Goal: Task Accomplishment & Management: Manage account settings

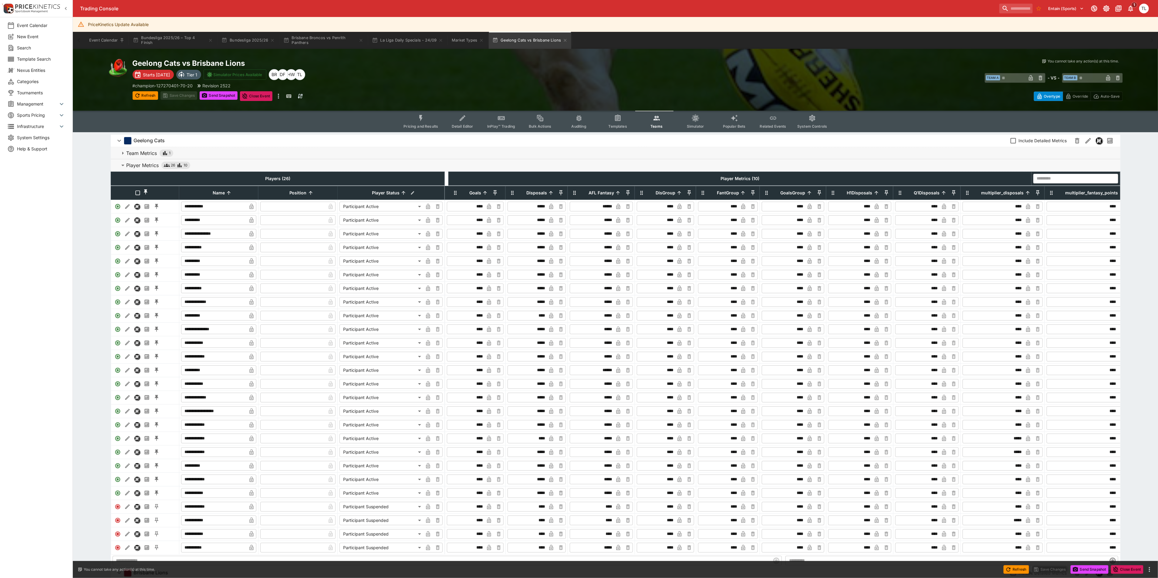
click at [421, 126] on span "Pricing and Results" at bounding box center [420, 126] width 35 height 5
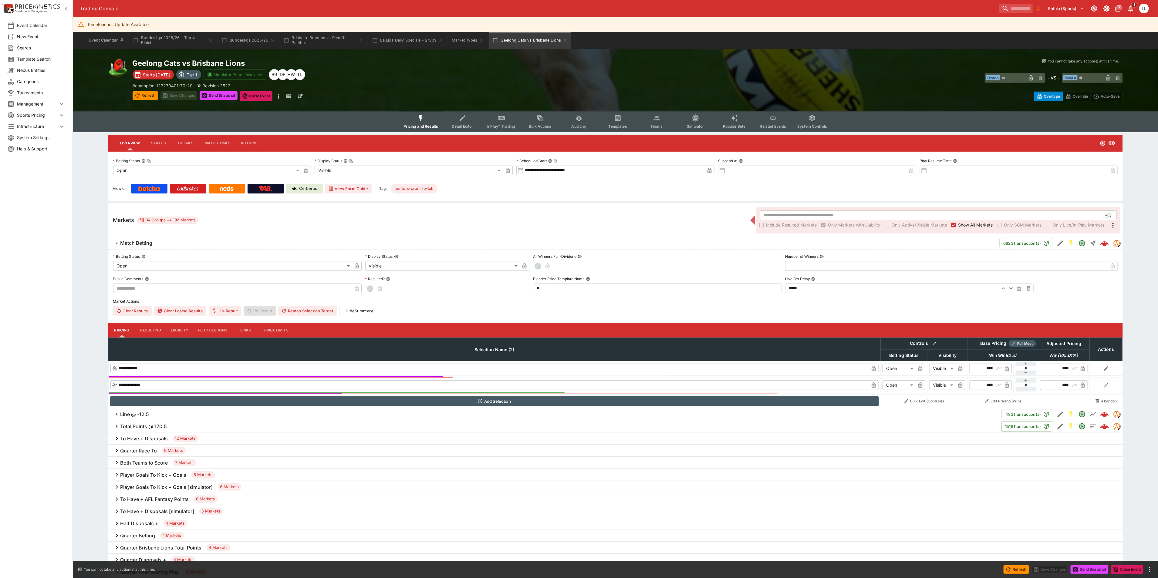
click at [155, 247] on button "Match Betting" at bounding box center [553, 243] width 891 height 12
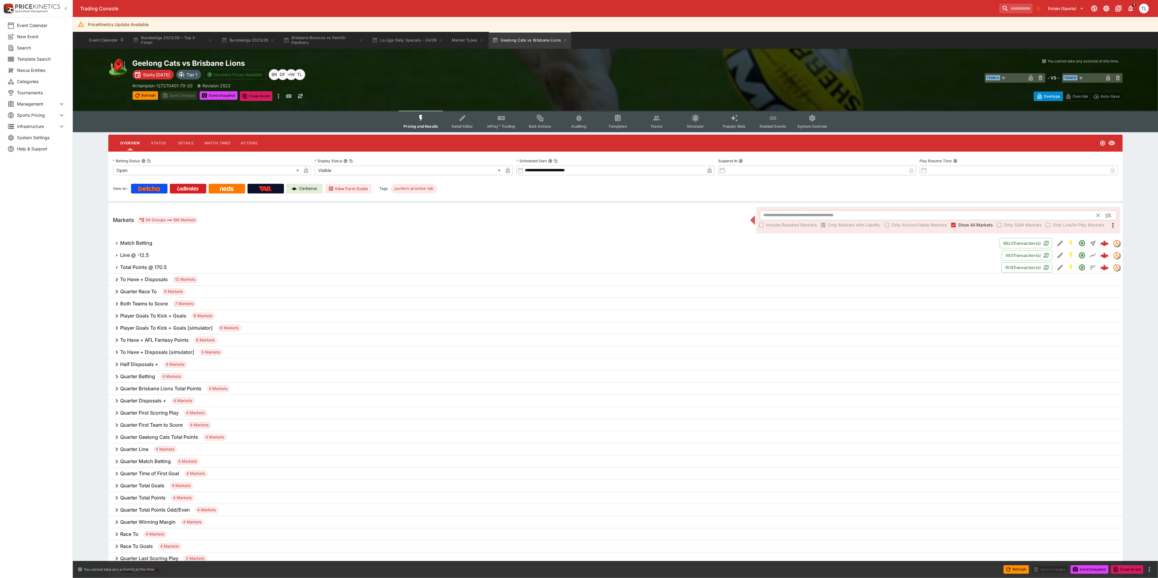
click at [779, 212] on input "text" at bounding box center [928, 216] width 337 height 10
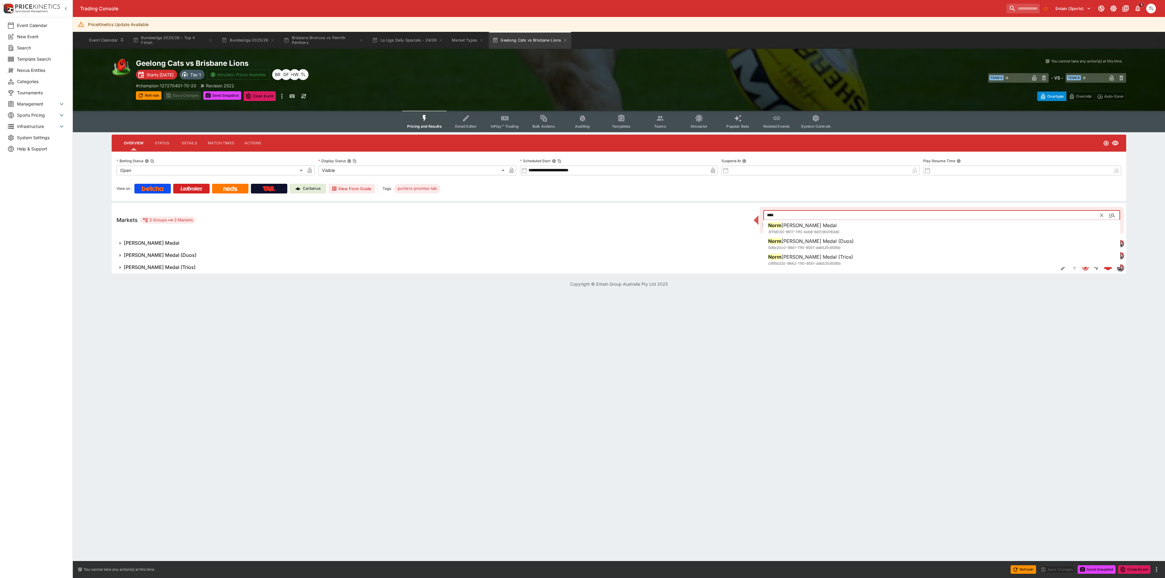
type input "****"
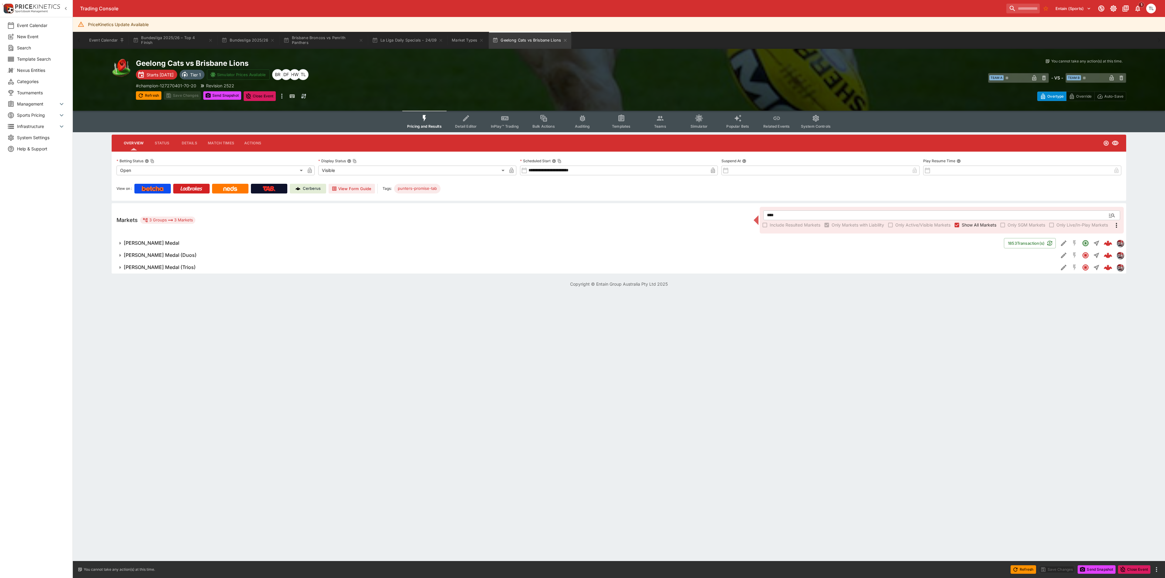
click at [183, 256] on h6 "Norm Smith Medal (Duos)" at bounding box center [160, 255] width 73 height 6
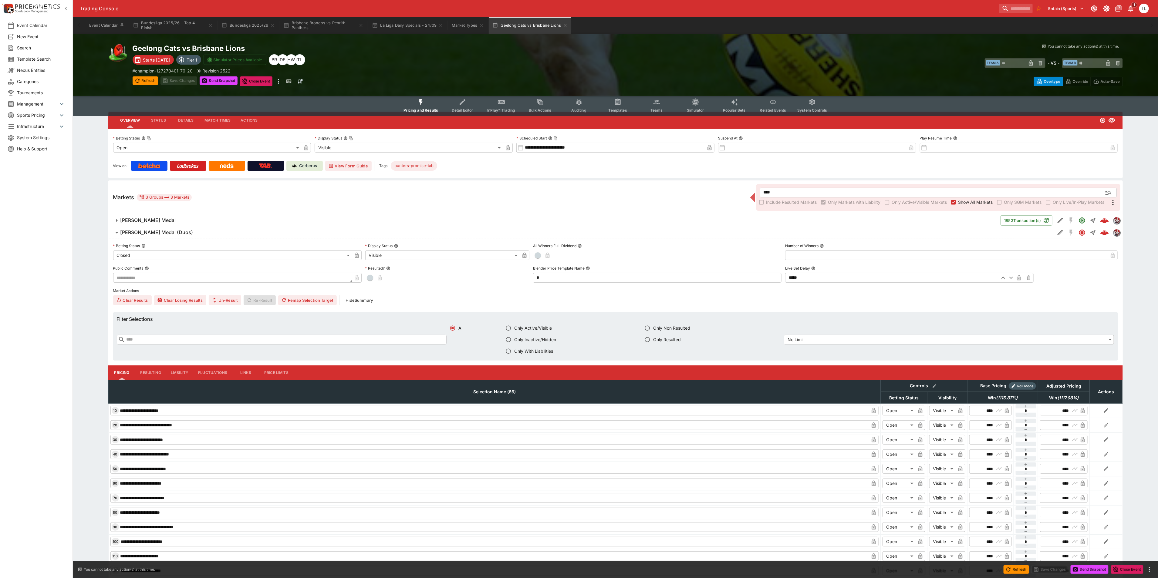
scroll to position [45, 0]
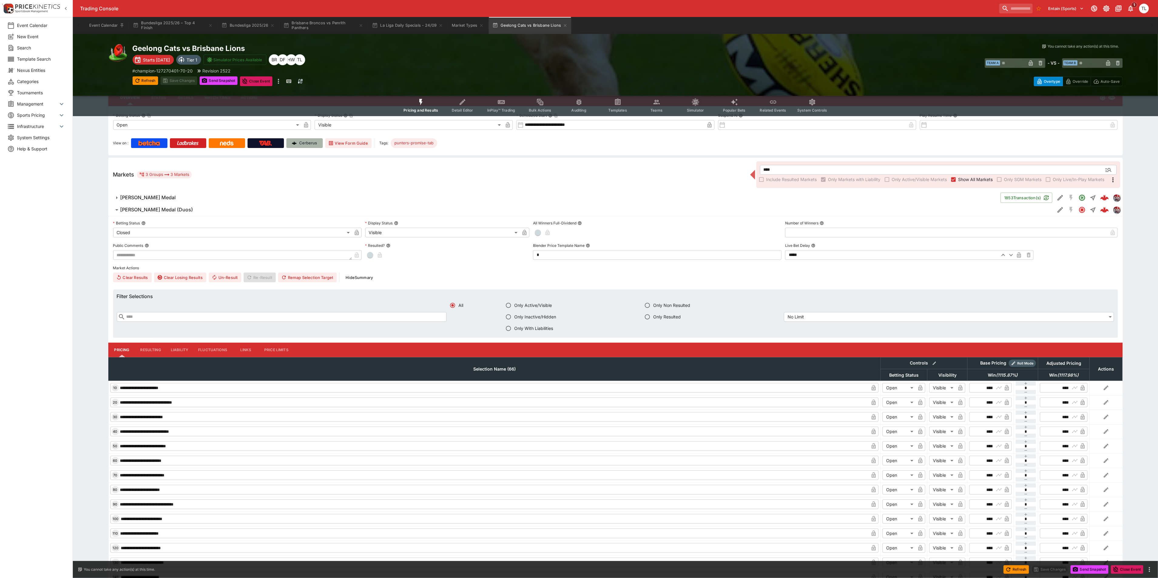
click at [310, 145] on p "Cerberus" at bounding box center [308, 143] width 18 height 6
click at [190, 194] on span "Norm Smith Medal" at bounding box center [557, 197] width 875 height 6
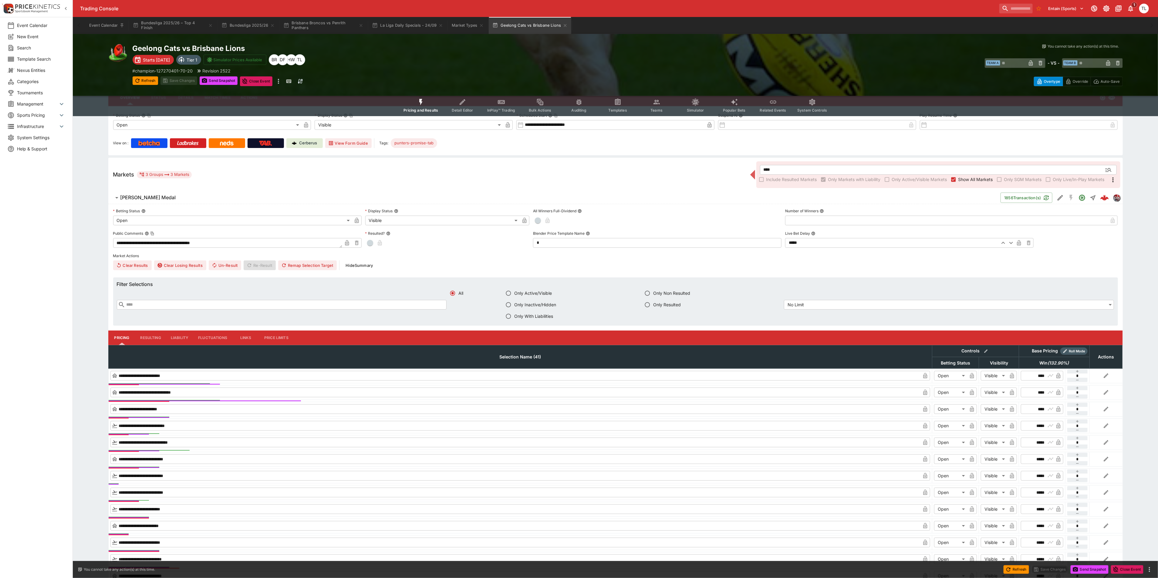
scroll to position [182, 0]
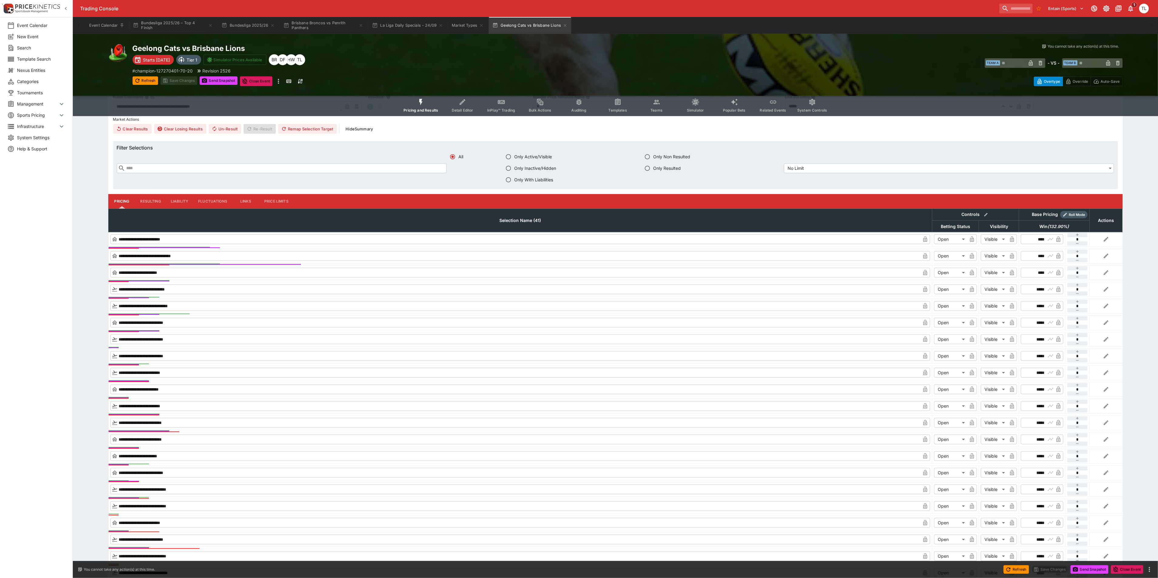
drag, startPoint x: 378, startPoint y: 183, endPoint x: 387, endPoint y: 188, distance: 10.7
click at [378, 183] on div "​ ​ All Only Active/Visible Only Inactive/Hidden Only With Liabilities Only Non…" at bounding box center [615, 168] width 997 height 35
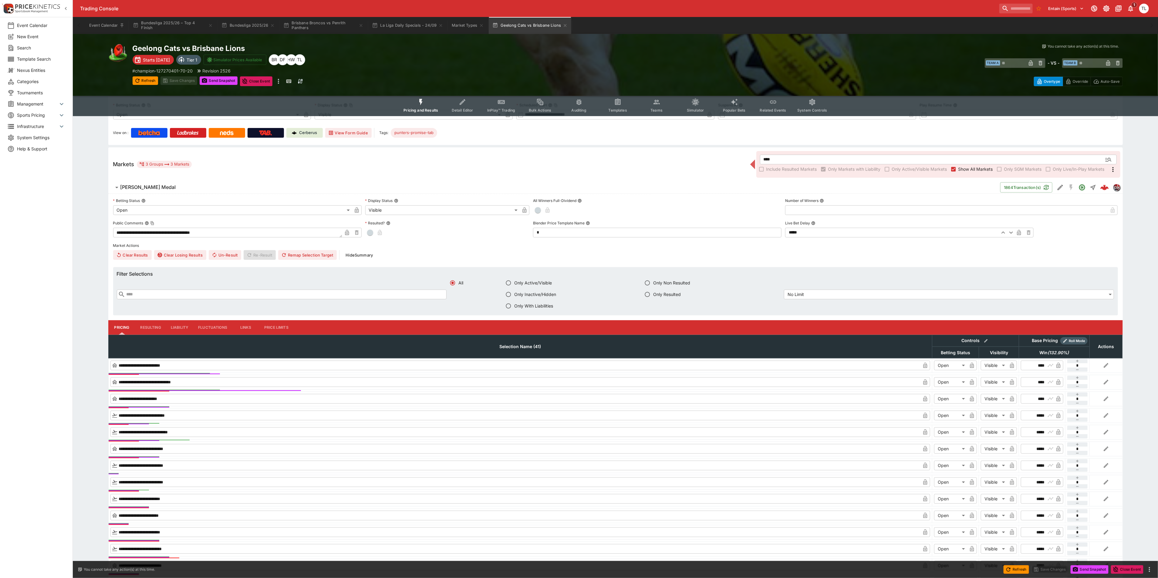
scroll to position [45, 0]
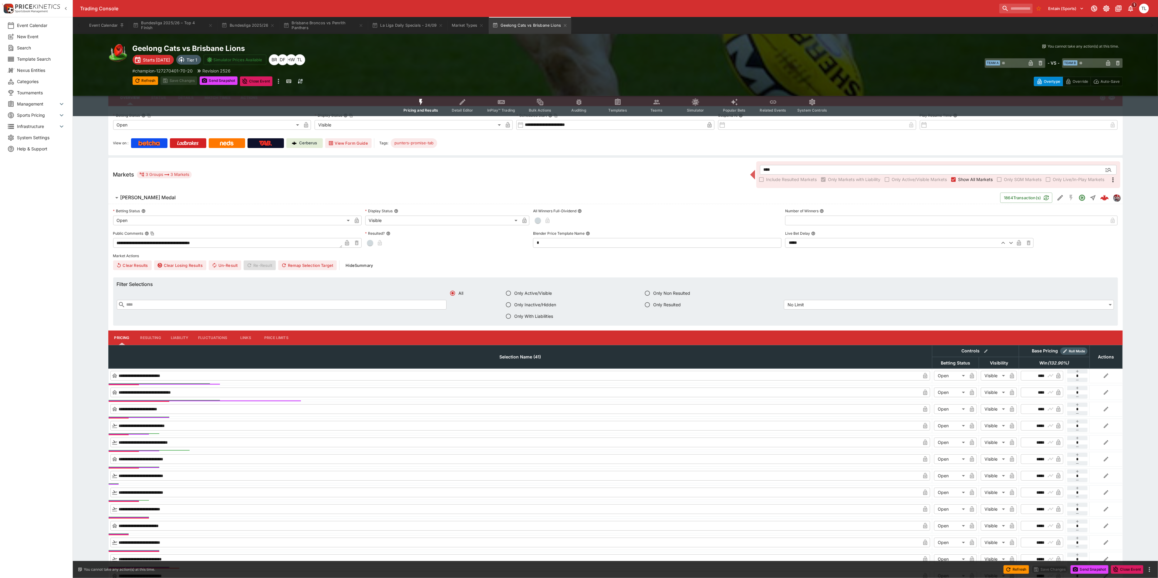
click at [174, 194] on span "Norm Smith Medal" at bounding box center [557, 197] width 875 height 6
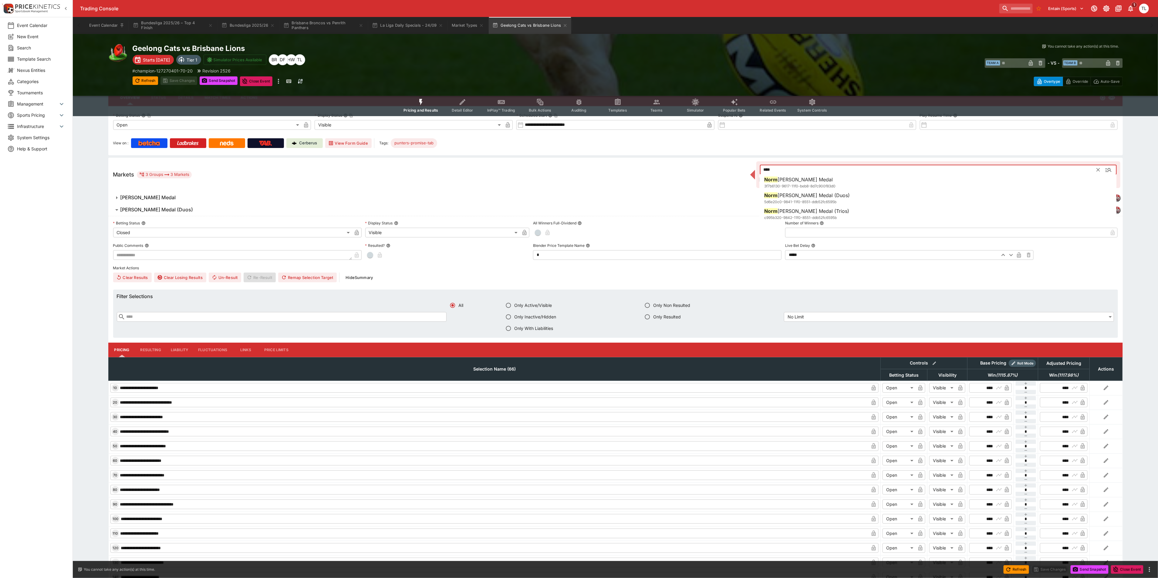
drag, startPoint x: 779, startPoint y: 170, endPoint x: 748, endPoint y: 168, distance: 31.3
click at [748, 168] on div "Markets 3 Groups 3 Markets **** ​ Include Resulted Markets Only Markets with Li…" at bounding box center [615, 175] width 1014 height 34
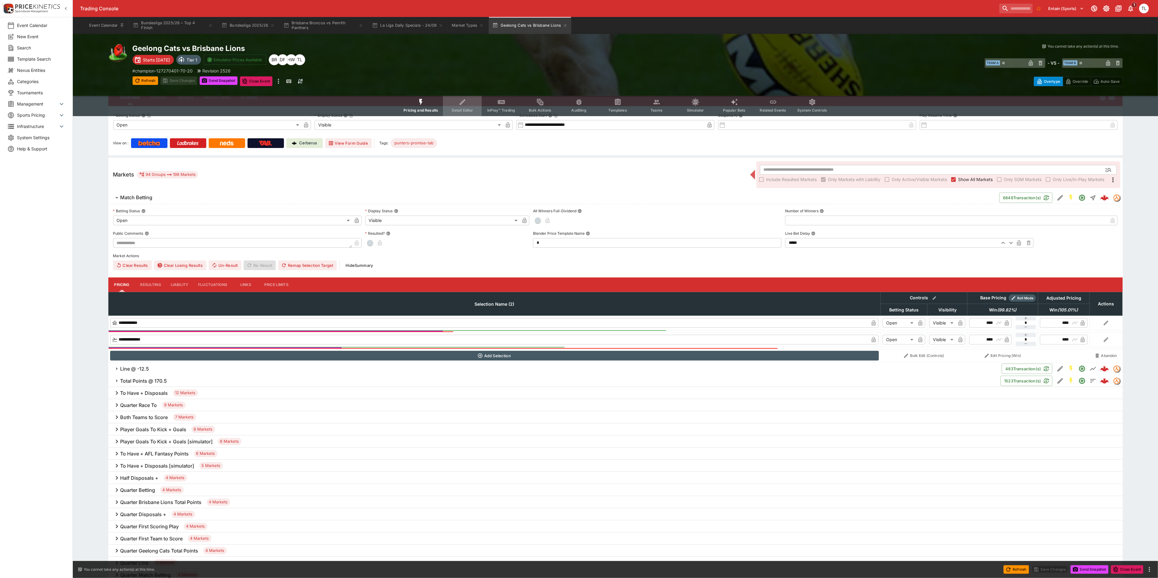
click at [462, 104] on icon "Event type filters" at bounding box center [463, 102] width 6 height 6
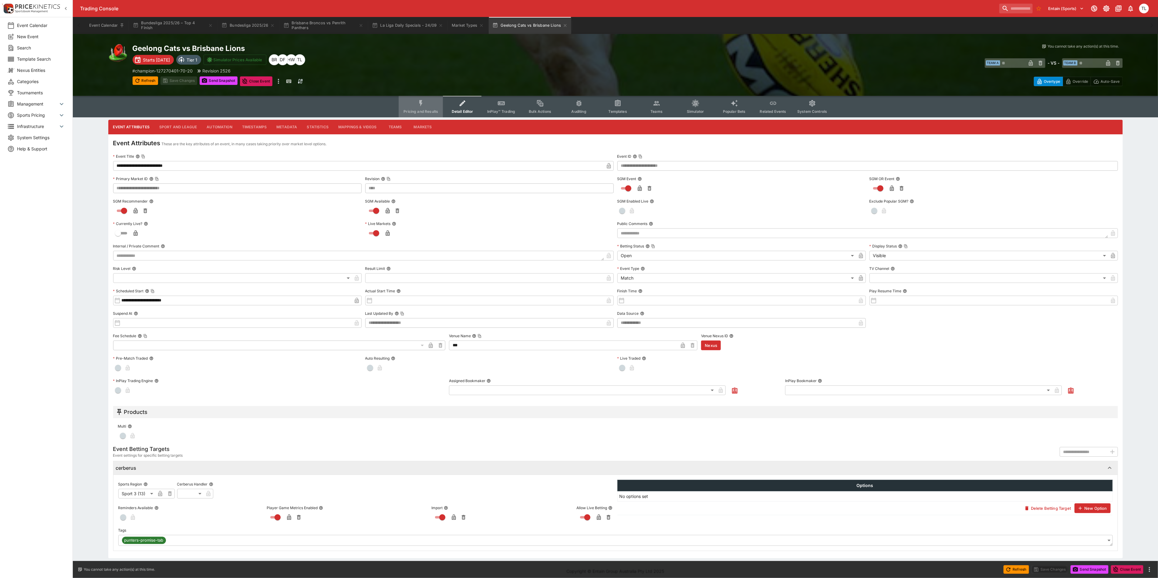
click at [425, 106] on icon "Event type filters" at bounding box center [421, 103] width 8 height 8
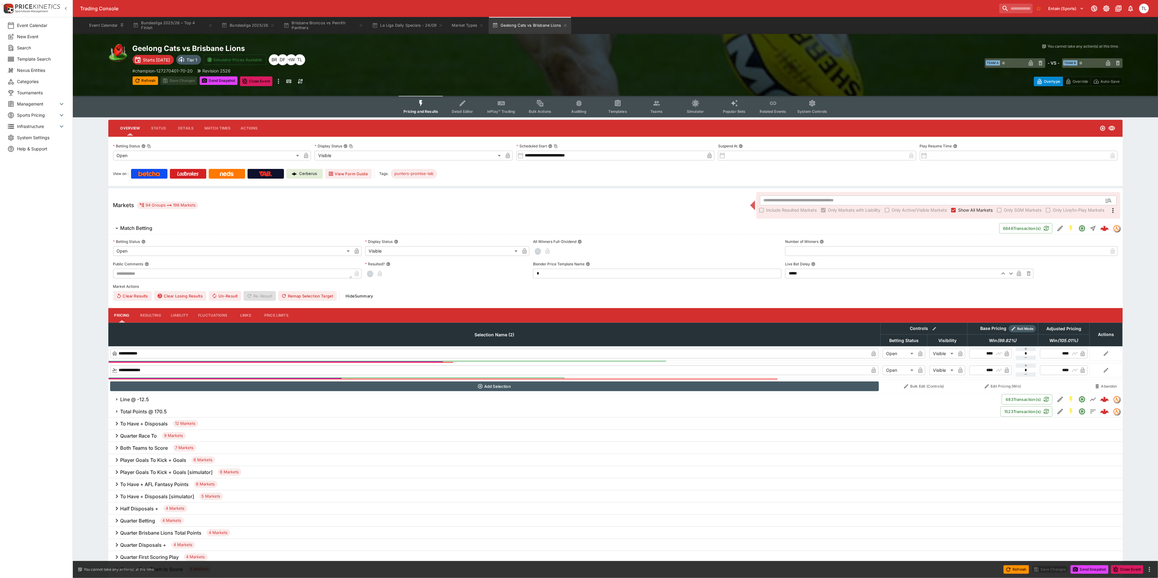
click at [687, 108] on button "Simulator" at bounding box center [695, 107] width 39 height 22
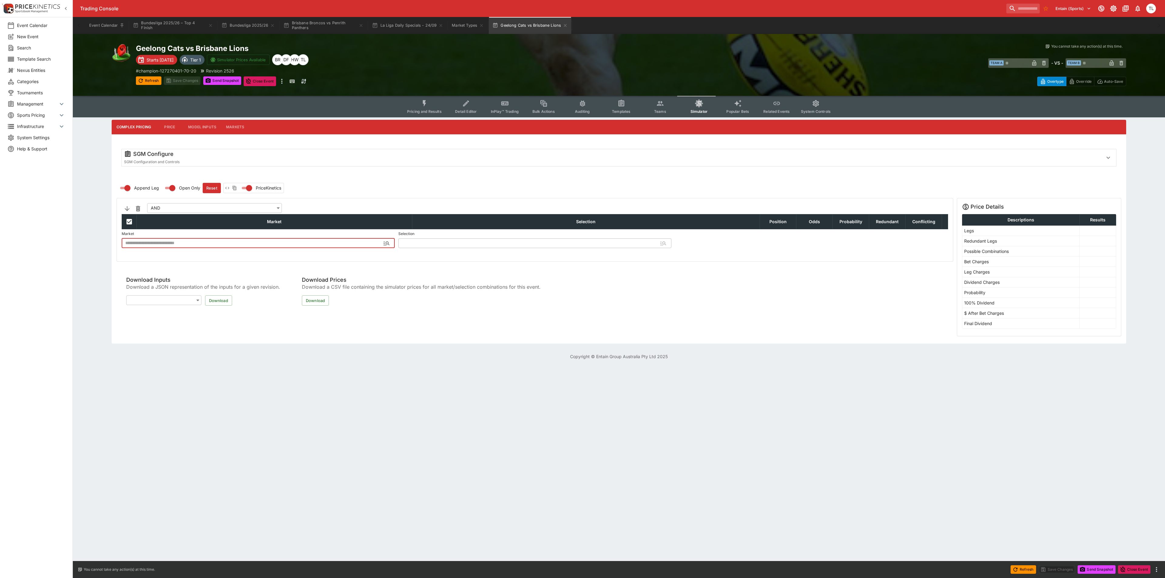
type input "**********"
click at [236, 211] on body "Trading Console Entain (Sports) 1 TL Event Calendar New Event Search Template S…" at bounding box center [582, 183] width 1165 height 367
click at [328, 205] on div at bounding box center [582, 289] width 1165 height 578
click at [508, 367] on html "Trading Console Entain (Sports) 1 TL Event Calendar New Event Search Template S…" at bounding box center [582, 183] width 1165 height 367
click at [518, 367] on html "Trading Console Entain (Sports) 1 TL Event Calendar New Event Search Template S…" at bounding box center [582, 183] width 1165 height 367
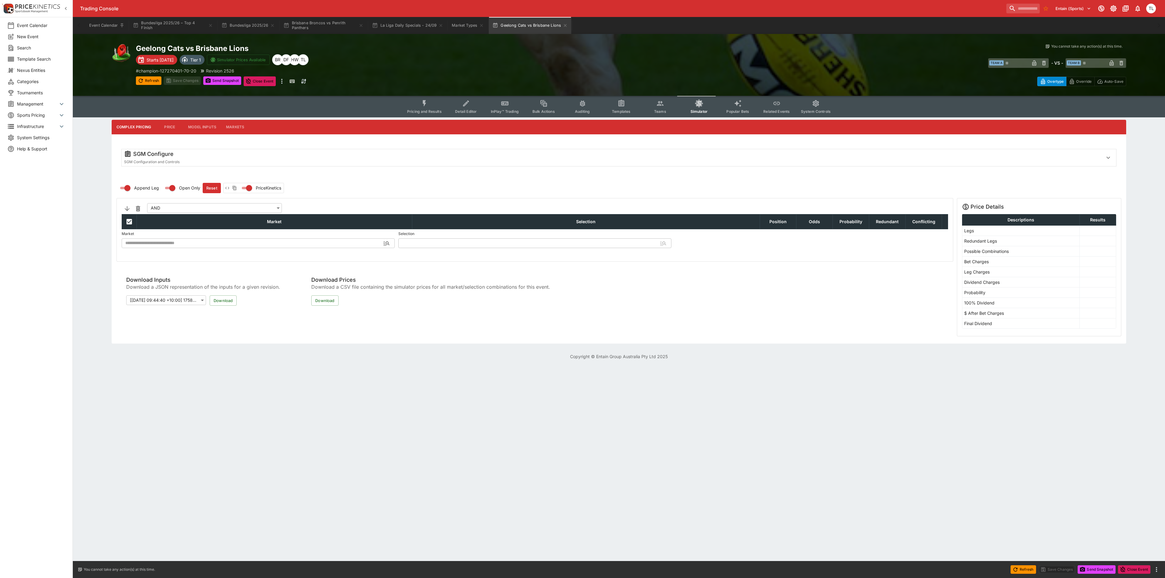
click at [408, 367] on html "Trading Console Entain (Sports) 1 TL Event Calendar New Event Search Template S…" at bounding box center [582, 183] width 1165 height 367
click at [661, 111] on span "Teams" at bounding box center [660, 111] width 12 height 5
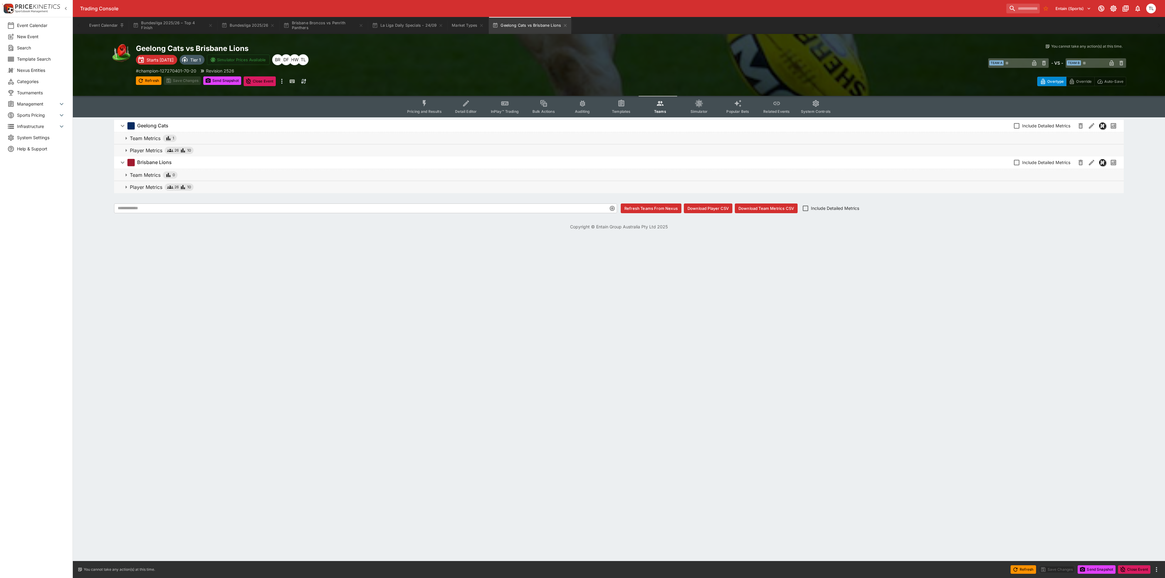
click at [141, 152] on p "Player Metrics" at bounding box center [146, 150] width 32 height 7
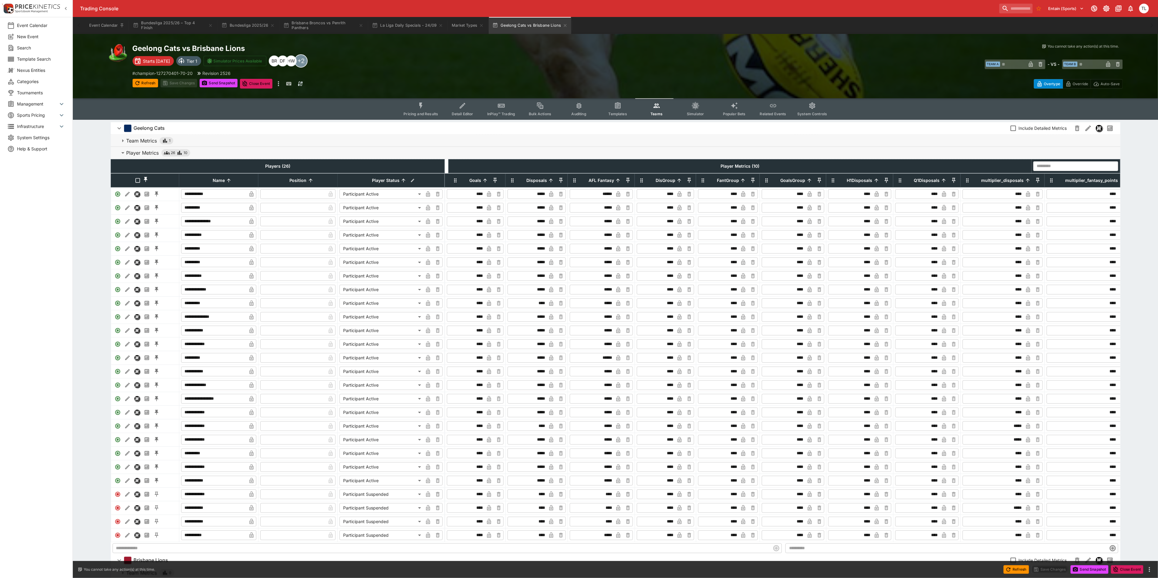
click at [140, 152] on p "Player Metrics" at bounding box center [142, 152] width 32 height 7
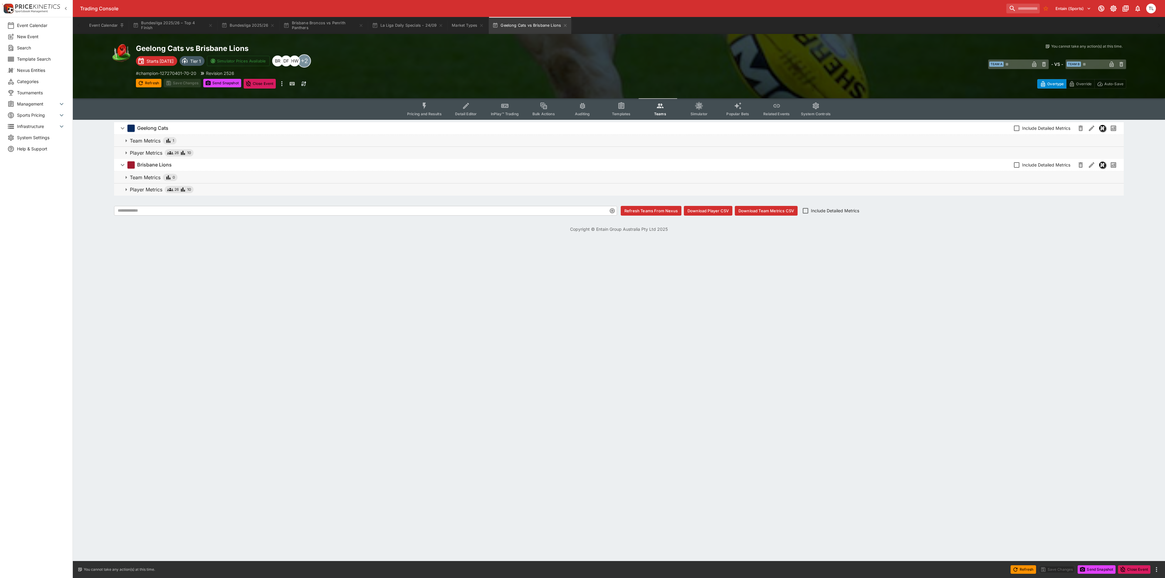
click at [147, 184] on button "Player Metrics 26 10" at bounding box center [618, 190] width 1009 height 12
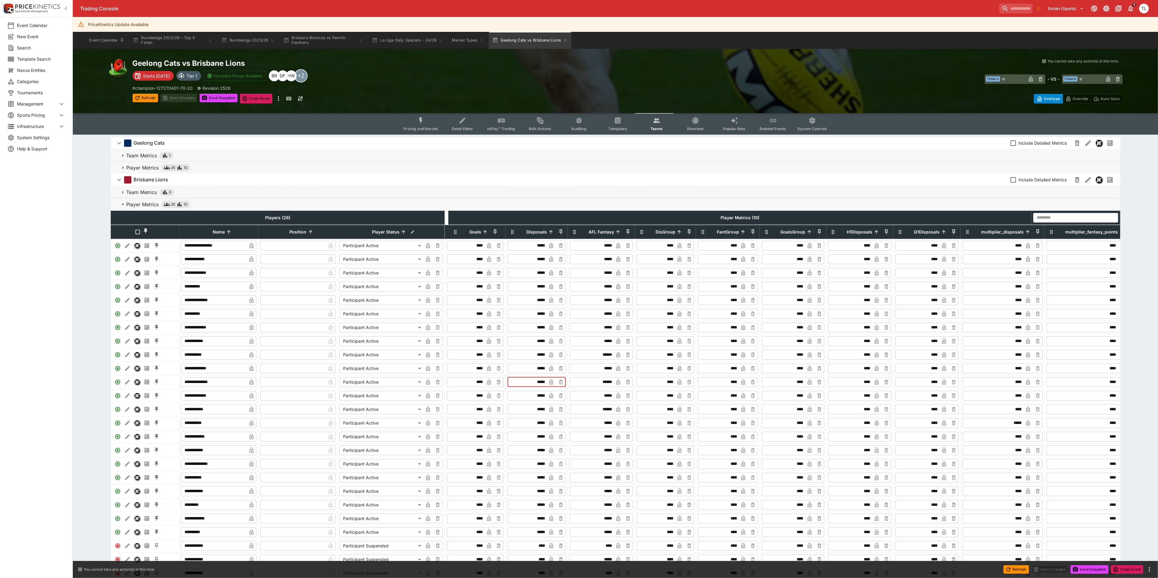
click at [539, 387] on input "*****" at bounding box center [528, 382] width 38 height 10
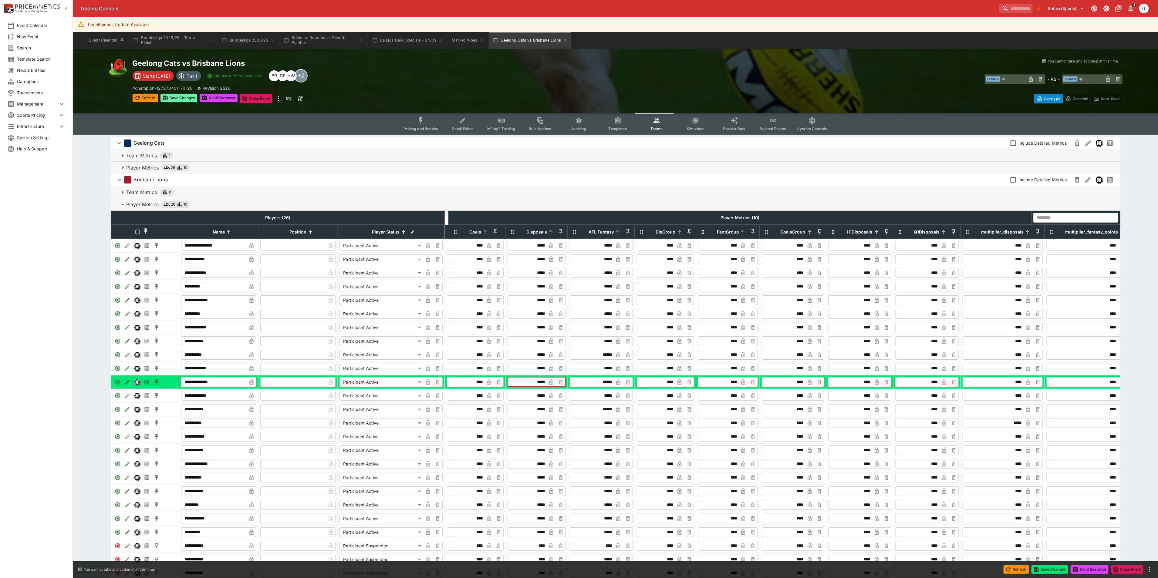
click at [169, 98] on button "Save Changes" at bounding box center [178, 98] width 37 height 8
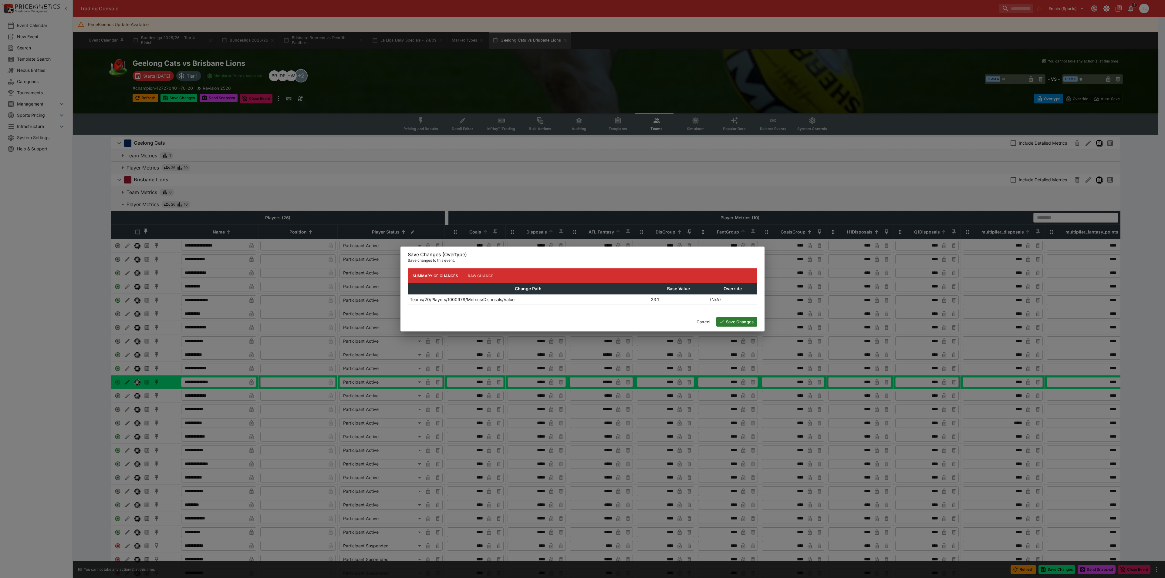
click at [732, 324] on button "Save Changes" at bounding box center [736, 322] width 41 height 10
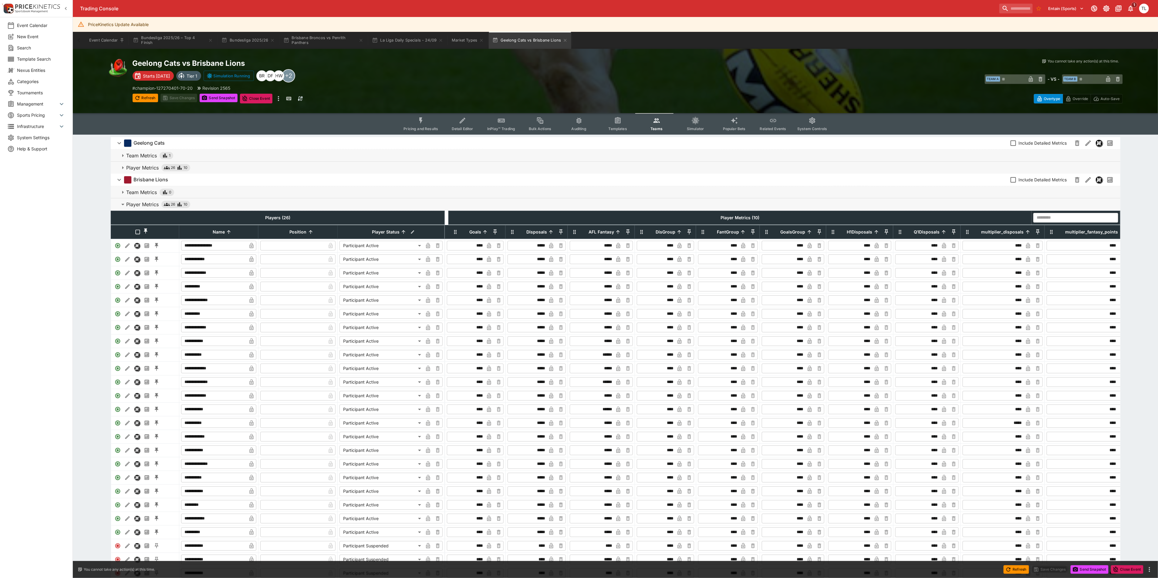
click at [539, 387] on input "*****" at bounding box center [528, 382] width 38 height 10
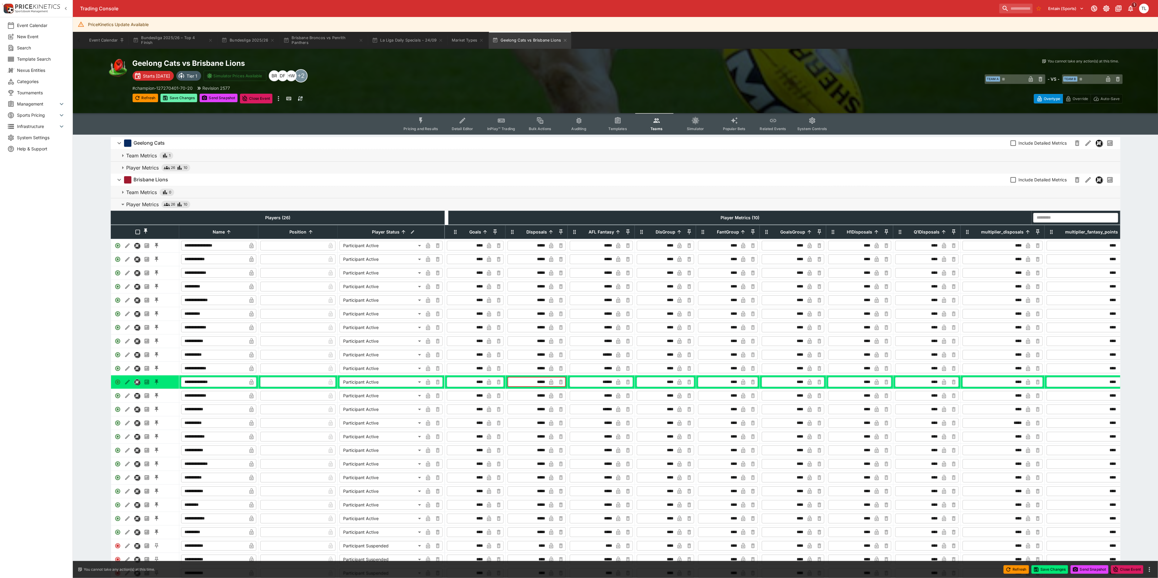
type input "*****"
click at [187, 98] on button "Save Changes" at bounding box center [178, 98] width 37 height 8
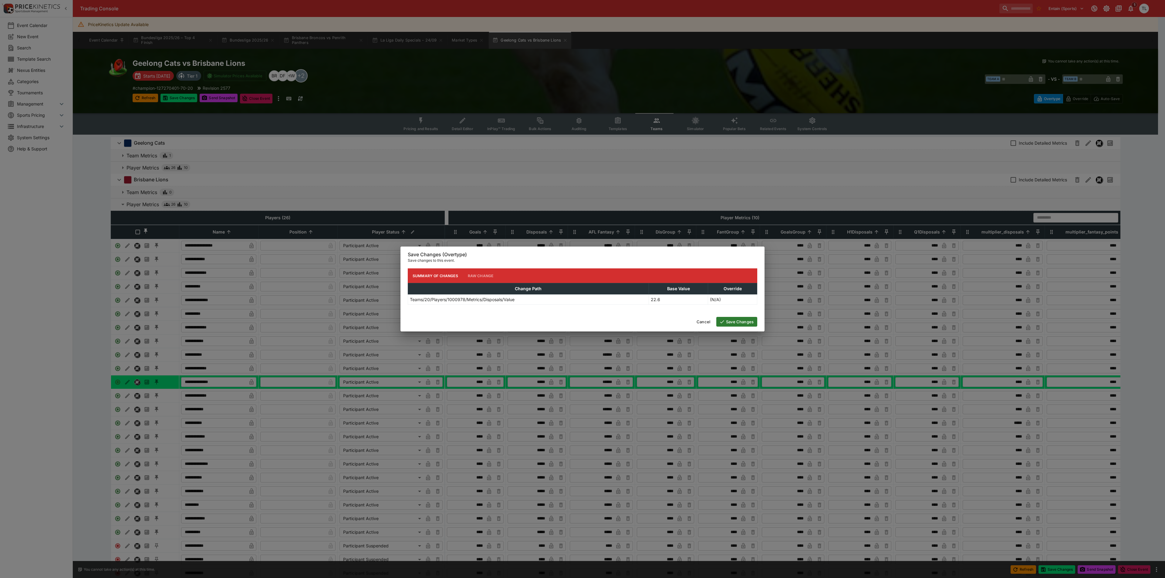
click at [749, 320] on button "Save Changes" at bounding box center [736, 322] width 41 height 10
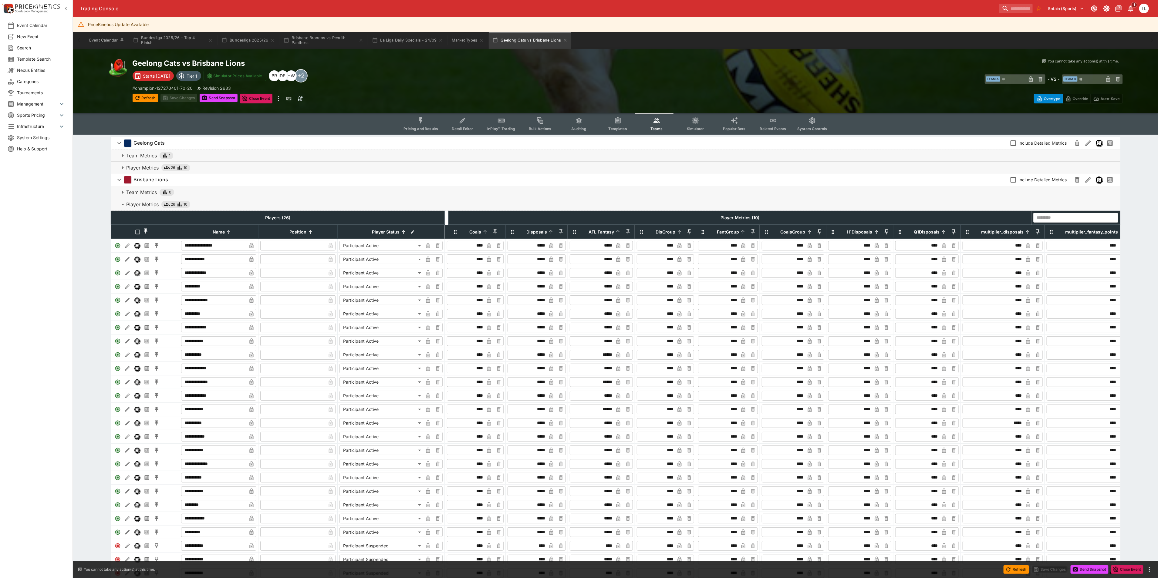
type input "****"
click at [1010, 11] on input "search" at bounding box center [1013, 9] width 38 height 10
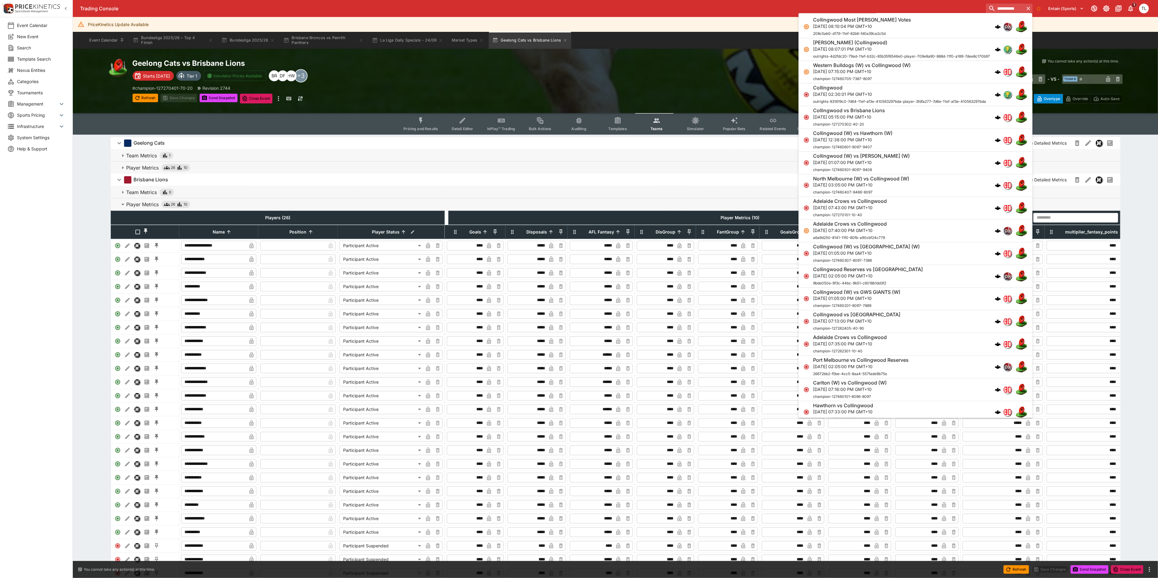
type input "**********"
click at [890, 121] on div "Collingwood vs Brisbane Lions Sat, Sep 20, 2025, 05:15:00 PM GMT+10 champion-12…" at bounding box center [912, 118] width 199 height 20
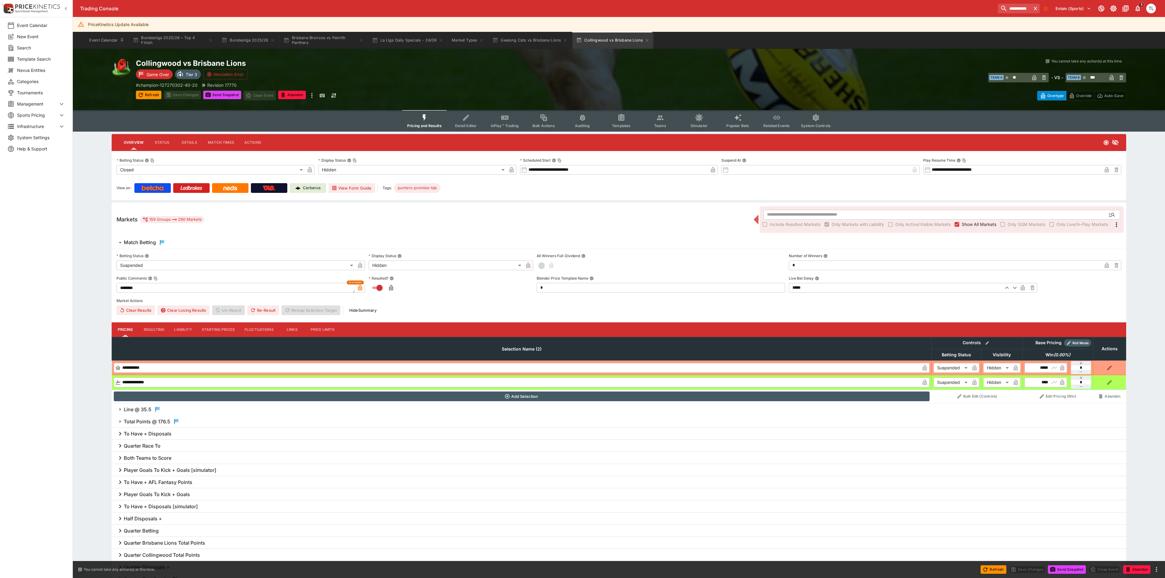
type input "**********"
type input "******"
type input "**********"
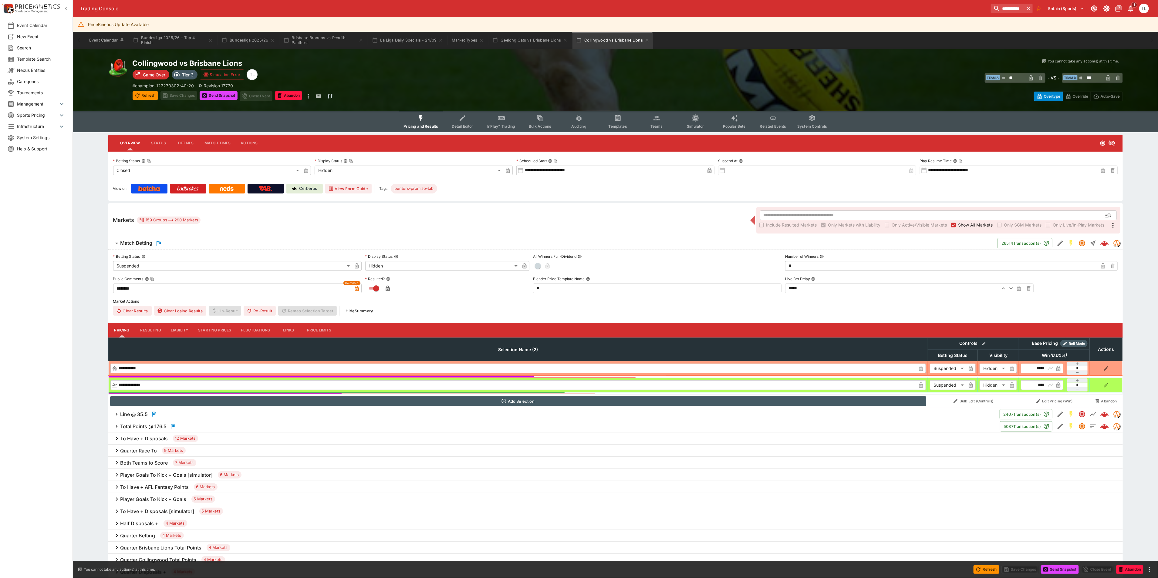
click at [619, 126] on span "Templates" at bounding box center [617, 126] width 19 height 5
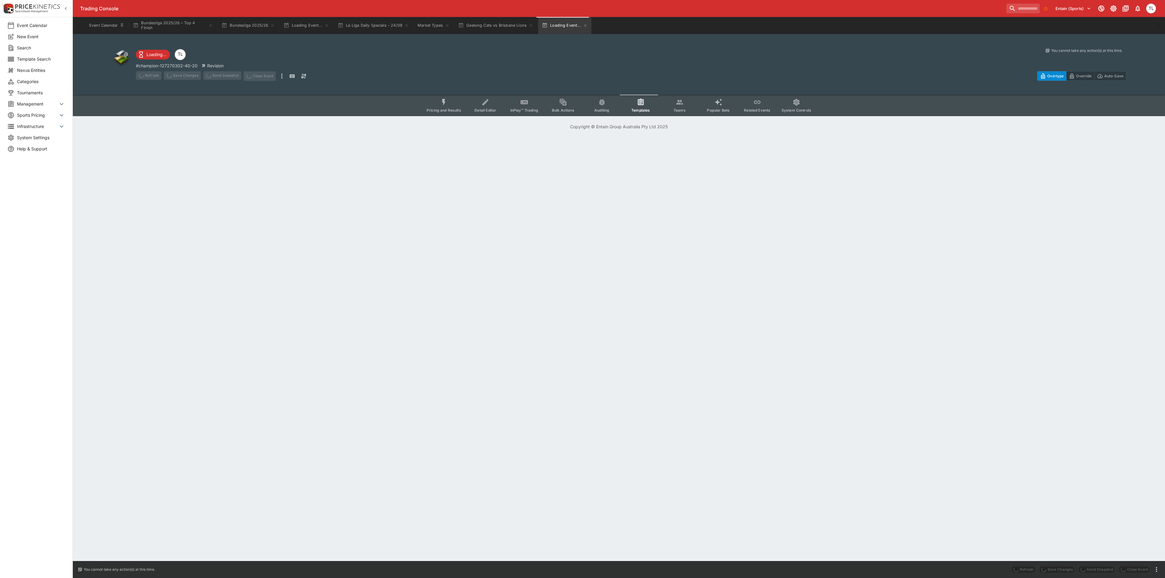
click at [677, 106] on icon "Event type filters" at bounding box center [679, 102] width 8 height 8
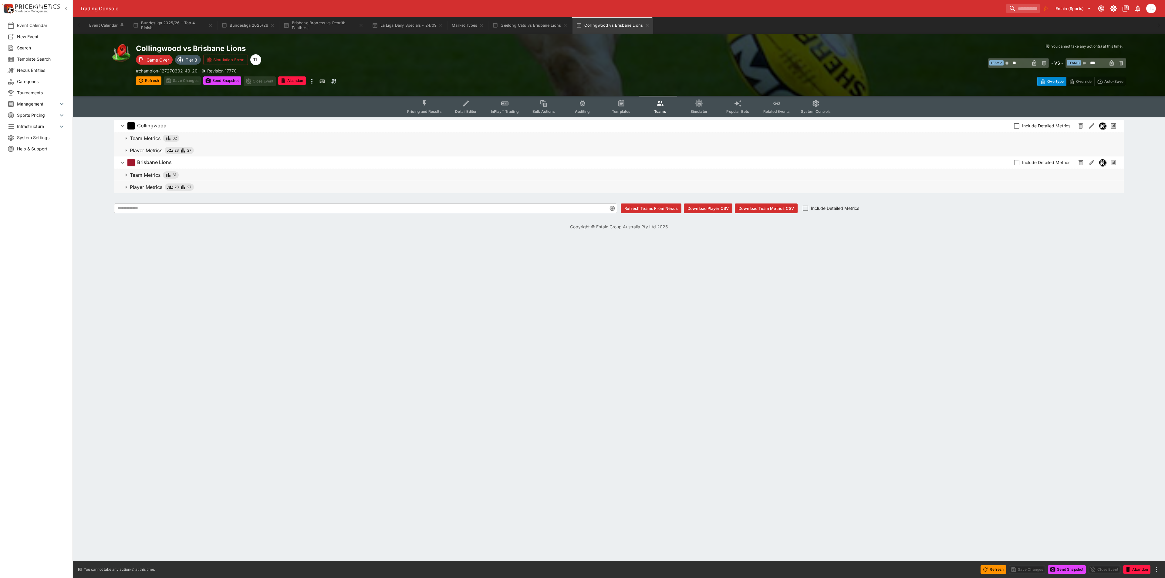
click at [140, 146] on button "Player Metrics 28 27" at bounding box center [618, 150] width 1009 height 12
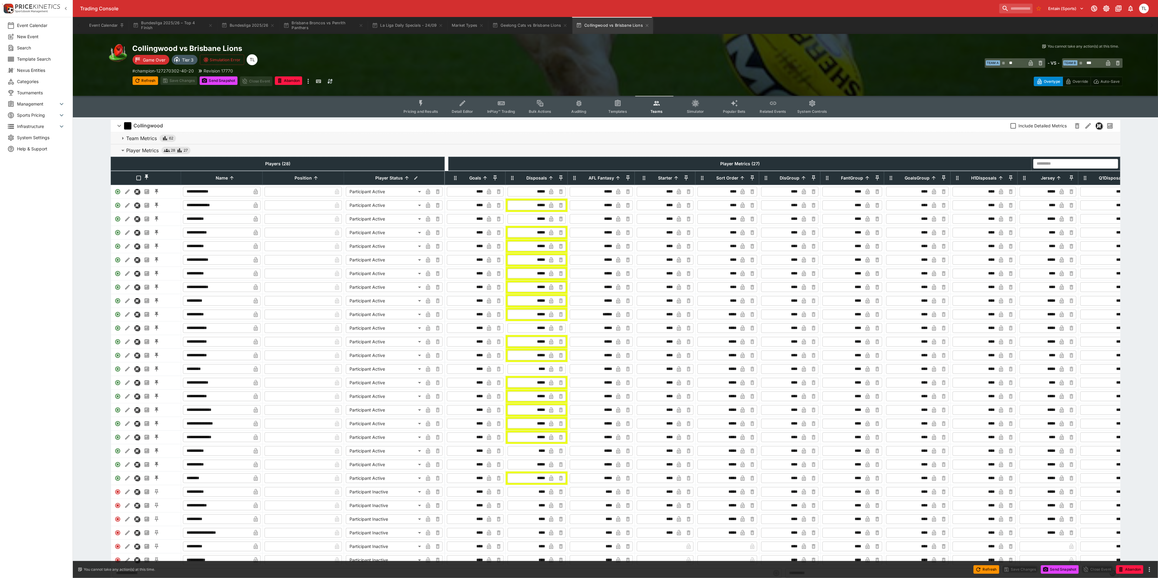
click at [143, 148] on p "Player Metrics" at bounding box center [142, 150] width 32 height 7
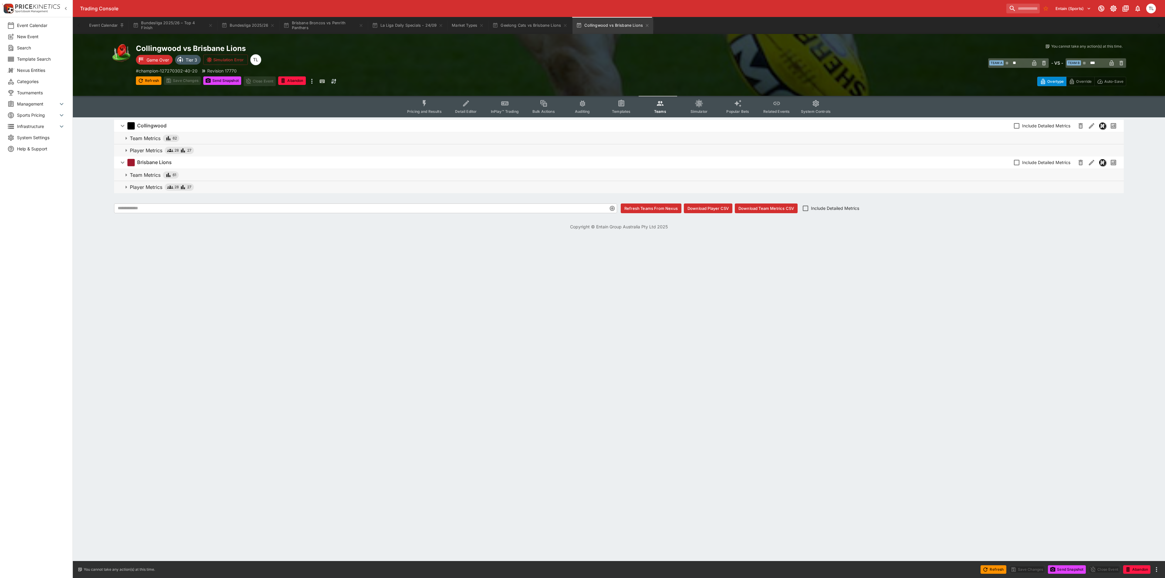
click at [155, 184] on p "Player Metrics" at bounding box center [146, 187] width 32 height 7
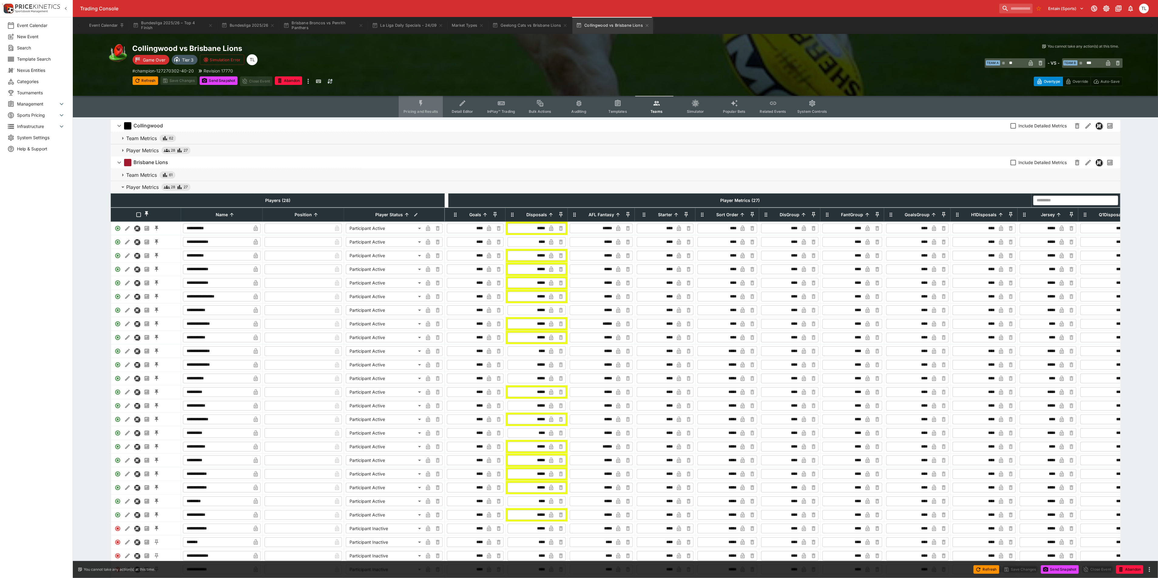
click at [420, 108] on button "Pricing and Results" at bounding box center [421, 107] width 44 height 22
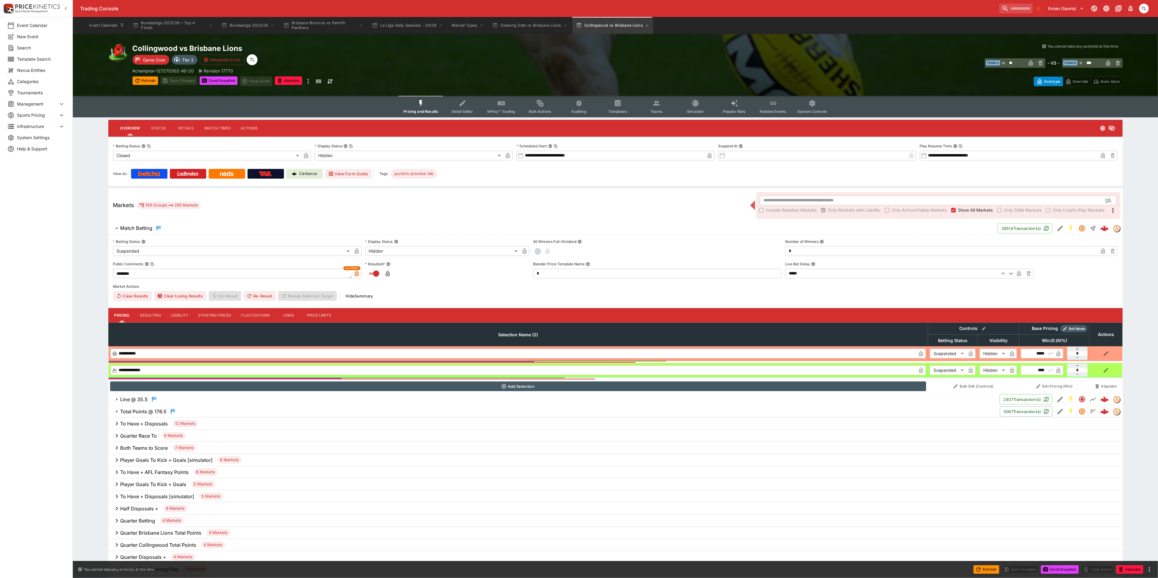
click at [210, 232] on button "Match Betting" at bounding box center [552, 228] width 889 height 12
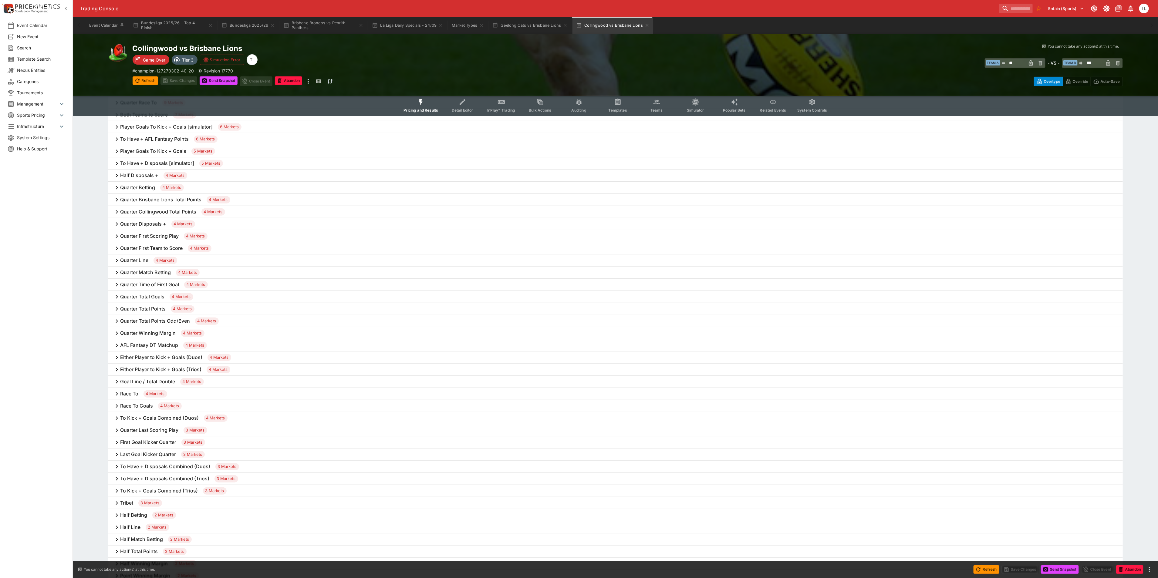
scroll to position [227, 0]
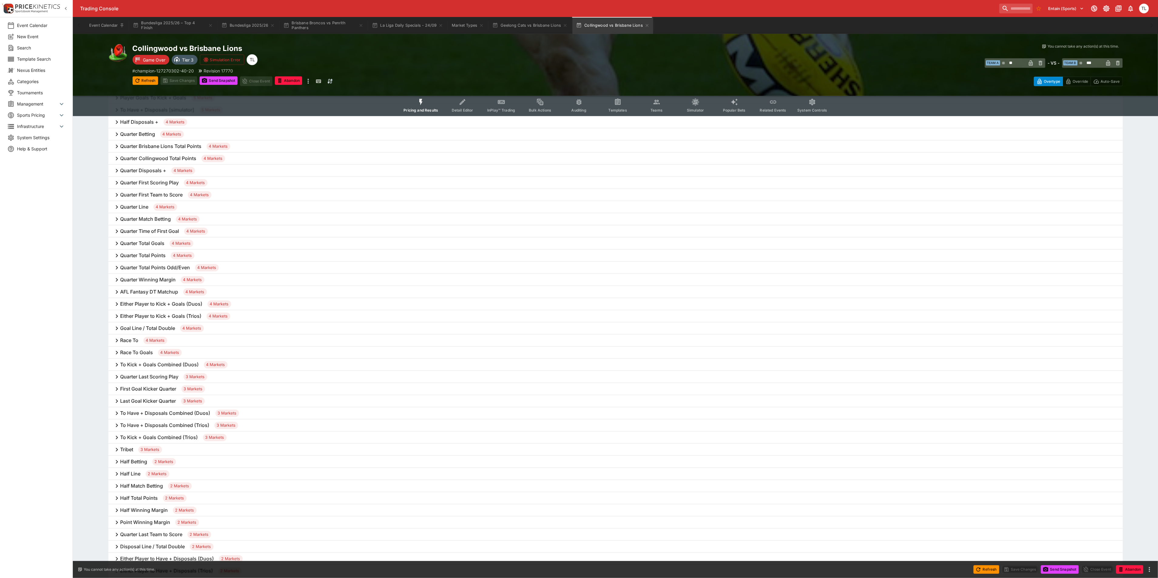
click at [201, 415] on h6 "To Have + Disposals Combined (Duos)" at bounding box center [165, 413] width 90 height 6
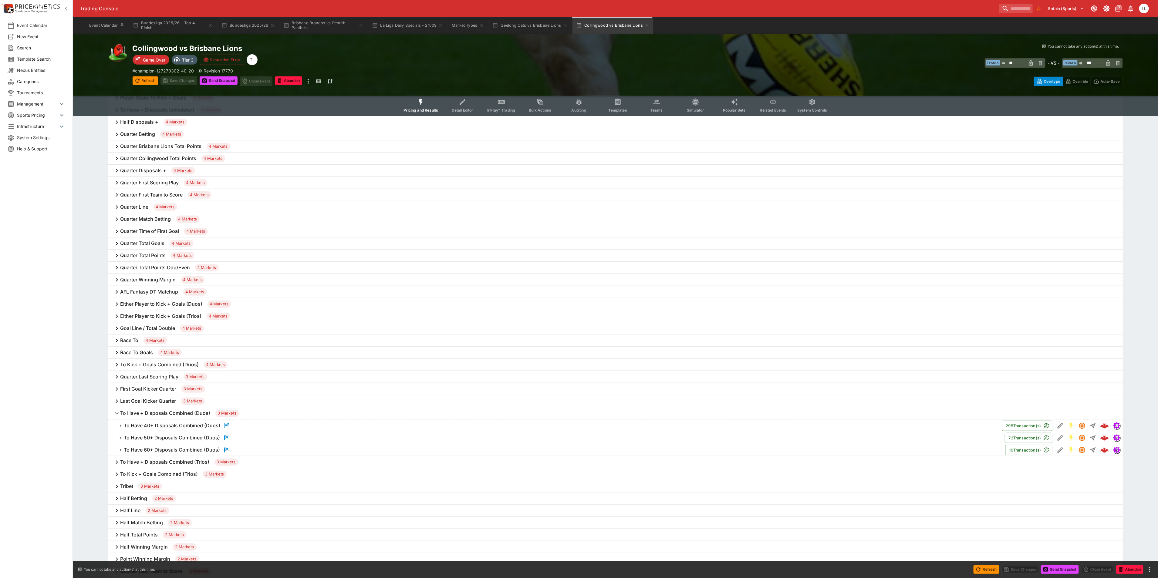
click at [176, 440] on h6 "To Have 50+ Disposals Combined (Duos)" at bounding box center [172, 438] width 96 height 6
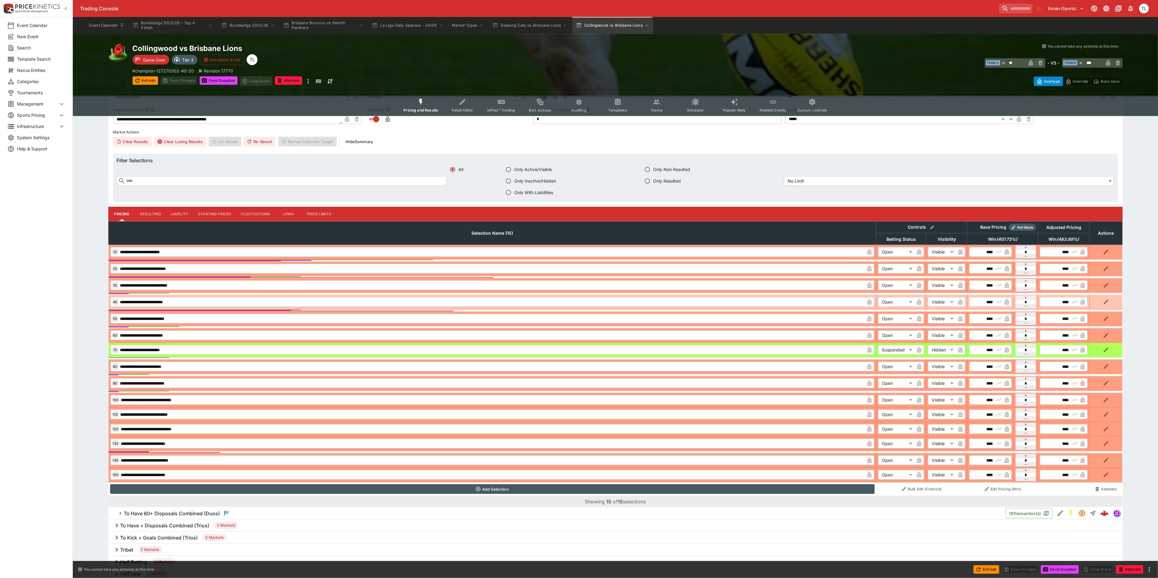
scroll to position [637, 0]
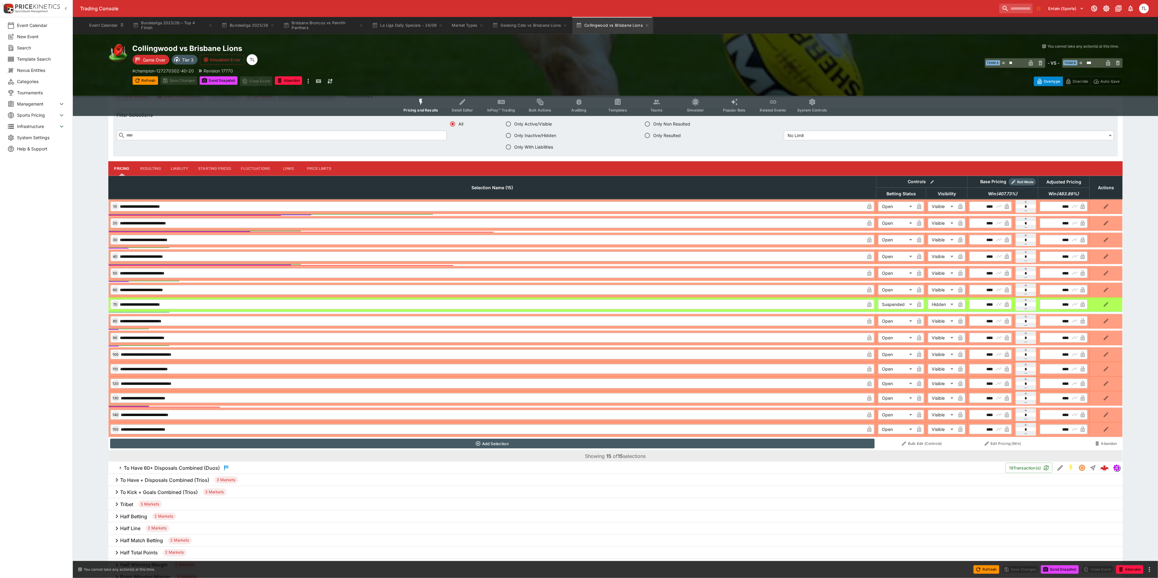
click at [190, 470] on h6 "To Have 60+ Disposals Combined (Duos)" at bounding box center [172, 468] width 96 height 6
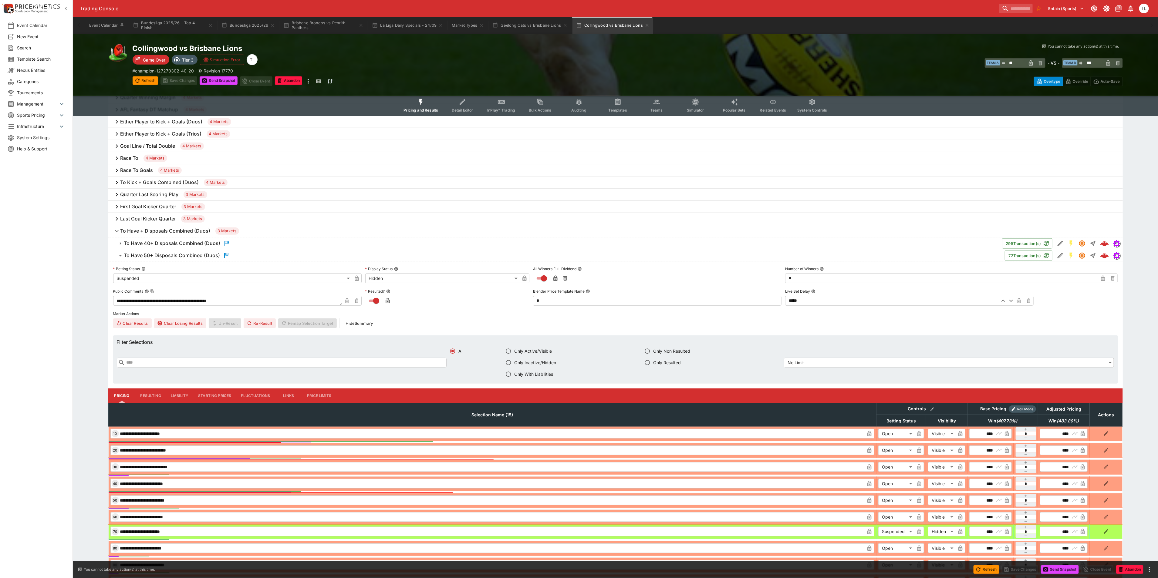
scroll to position [409, 0]
click at [197, 245] on h6 "To Have 40+ Disposals Combined (Duos)" at bounding box center [172, 244] width 96 height 6
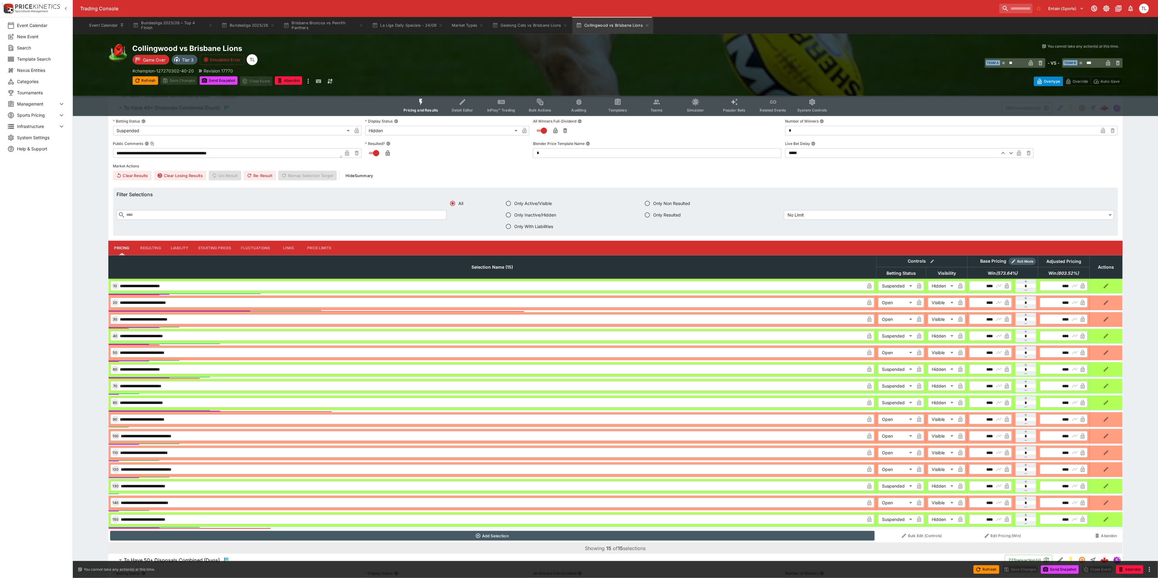
scroll to position [546, 0]
click at [623, 106] on button "Templates" at bounding box center [617, 106] width 39 height 22
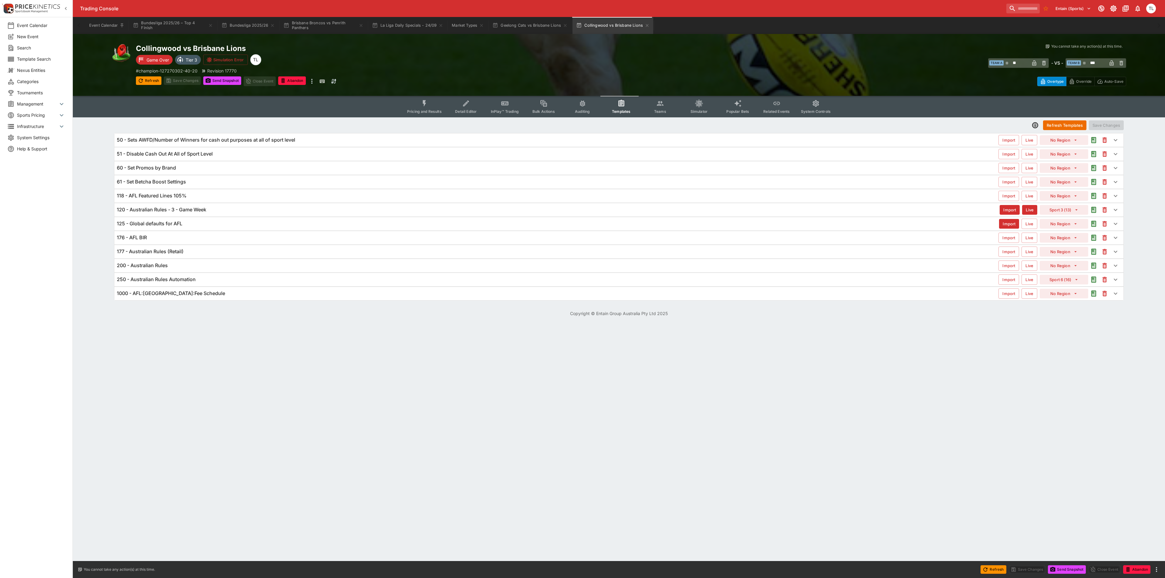
click at [651, 107] on button "Teams" at bounding box center [660, 107] width 39 height 22
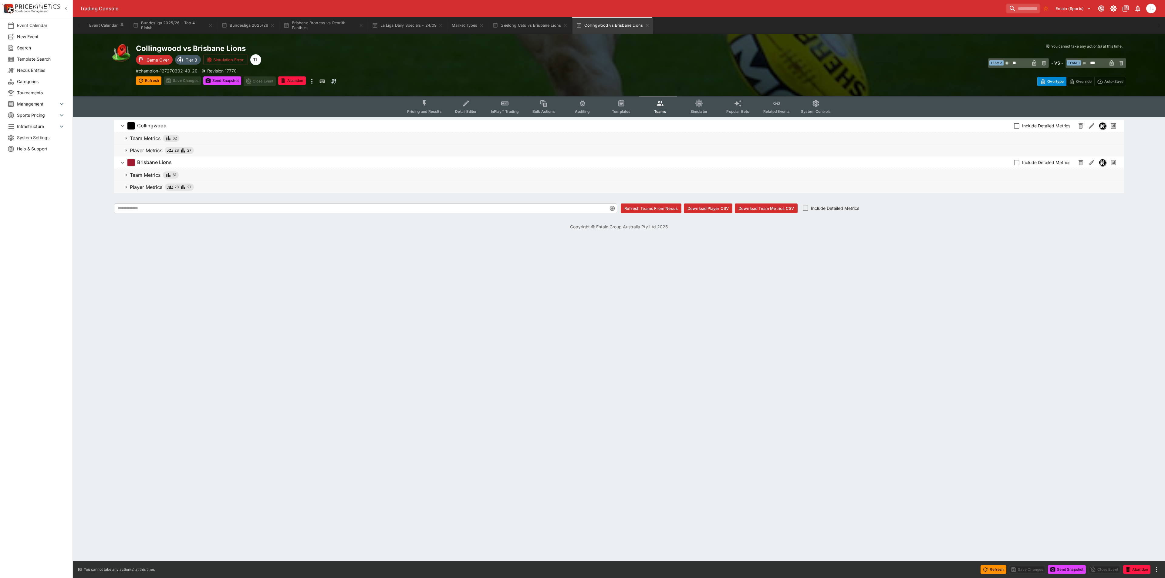
click at [155, 151] on p "Player Metrics" at bounding box center [146, 150] width 32 height 7
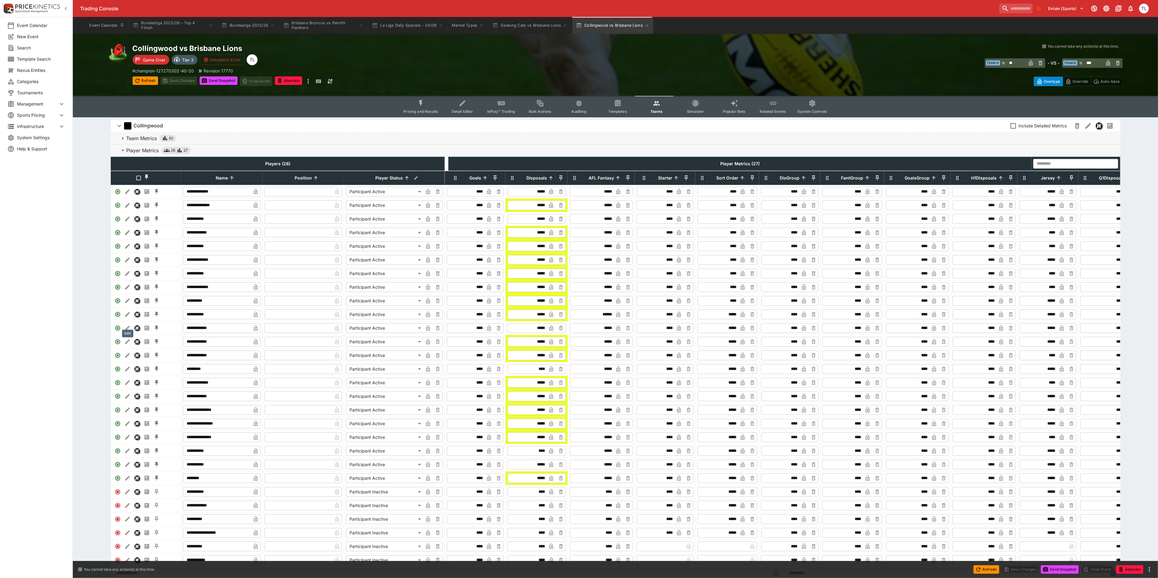
click at [130, 318] on icon "Edit" at bounding box center [127, 315] width 6 height 6
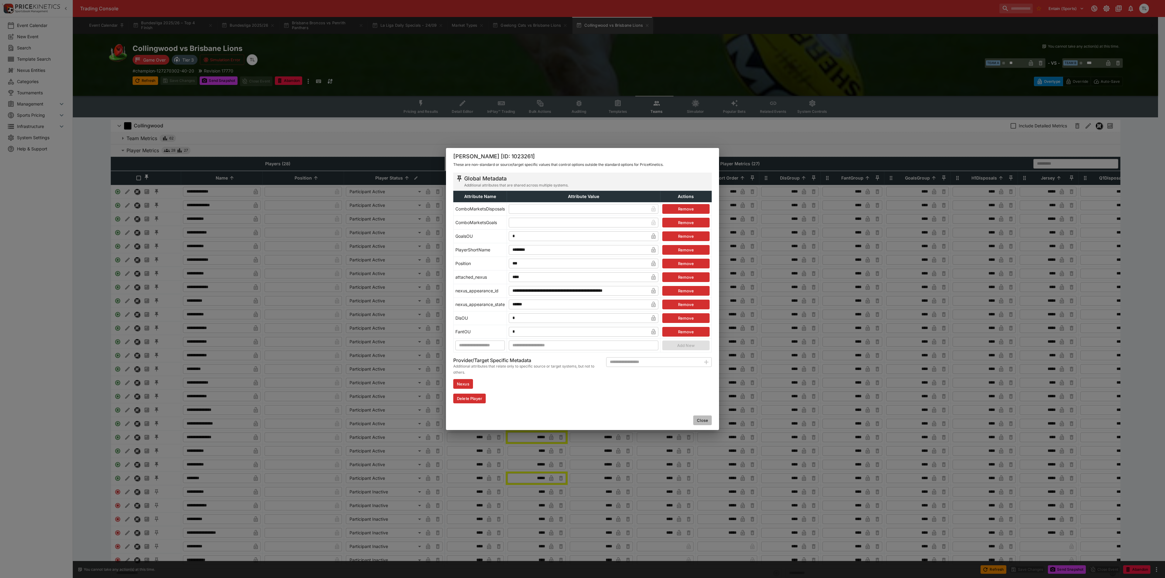
click at [704, 417] on button "Close" at bounding box center [702, 421] width 19 height 10
